Goal: Task Accomplishment & Management: Manage account settings

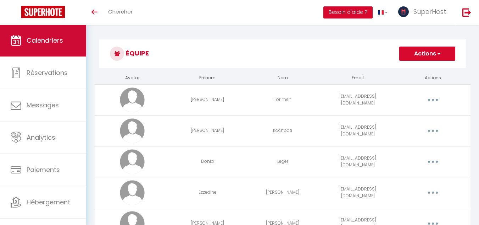
click at [49, 38] on span "Calendriers" at bounding box center [45, 40] width 37 height 9
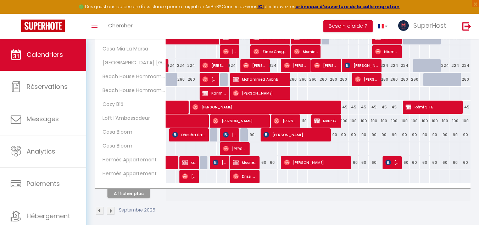
scroll to position [261, 0]
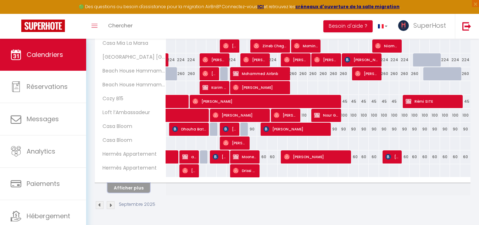
click at [143, 188] on button "Afficher plus" at bounding box center [129, 188] width 43 height 10
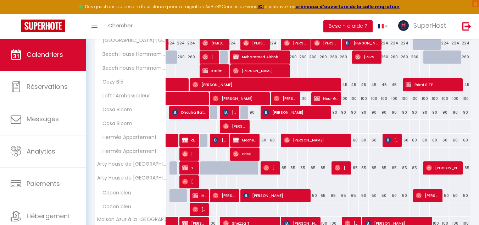
scroll to position [275, 0]
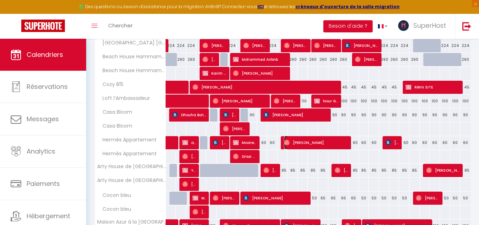
click at [290, 142] on span "[PERSON_NAME]" at bounding box center [316, 142] width 65 height 13
select select "OK"
select select "0"
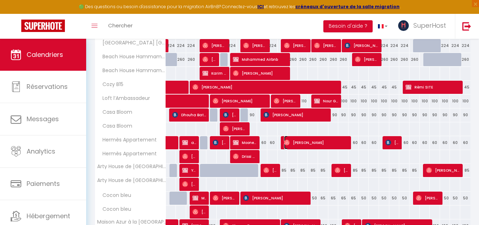
select select "1"
select select
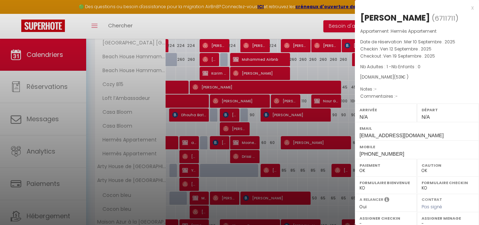
click at [301, 152] on div at bounding box center [239, 112] width 479 height 225
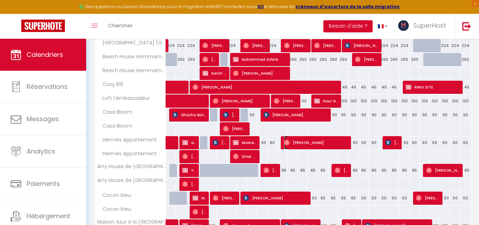
click at [303, 143] on span "[PERSON_NAME]" at bounding box center [316, 142] width 65 height 13
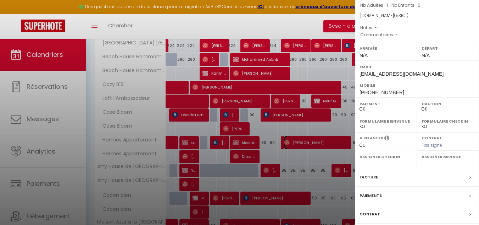
scroll to position [106, 0]
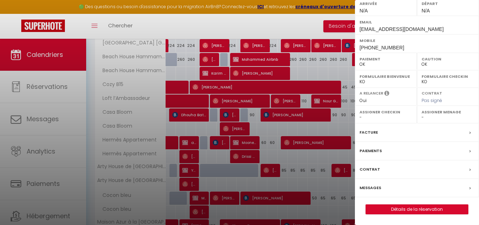
click at [315, 179] on div at bounding box center [239, 112] width 479 height 225
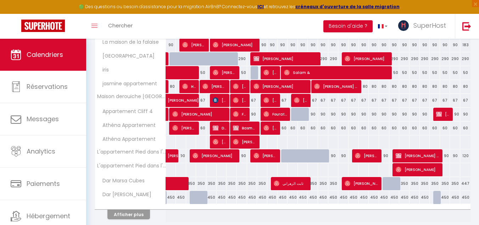
scroll to position [512, 0]
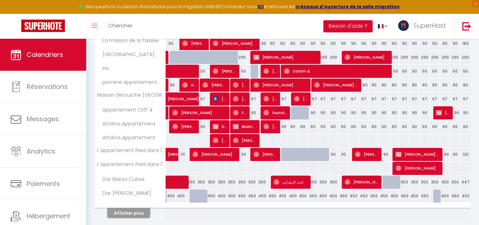
click at [121, 212] on button "Afficher plus" at bounding box center [129, 213] width 43 height 10
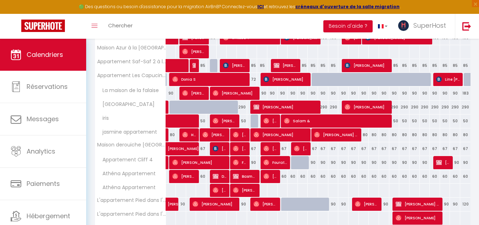
scroll to position [458, 0]
